Goal: Obtain resource: Obtain resource

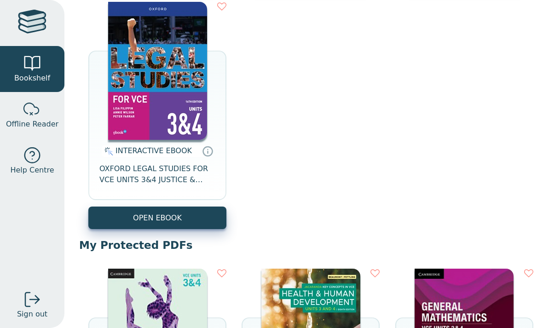
scroll to position [378, 0]
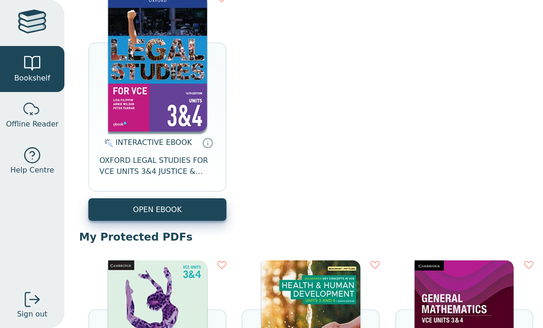
click at [189, 101] on img at bounding box center [157, 63] width 99 height 138
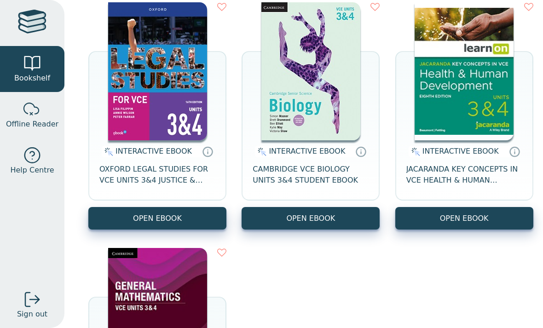
scroll to position [124, 0]
click at [171, 156] on div "INTERACTIVE EBOOK" at bounding box center [149, 152] width 94 height 12
click at [143, 70] on img at bounding box center [157, 71] width 99 height 138
